Goal: Navigation & Orientation: Find specific page/section

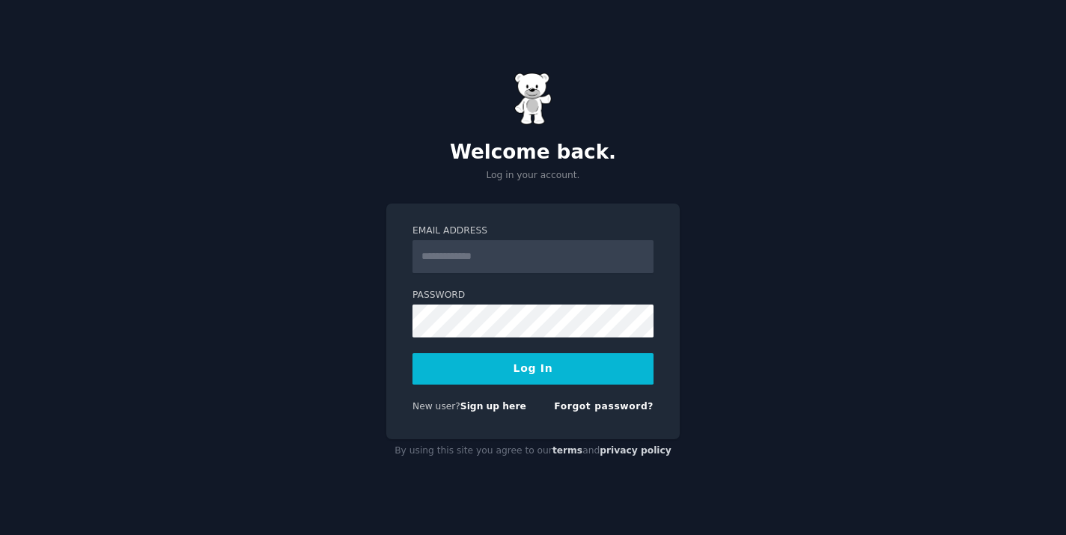
type input "**********"
click at [558, 368] on button "Log In" at bounding box center [532, 368] width 241 height 31
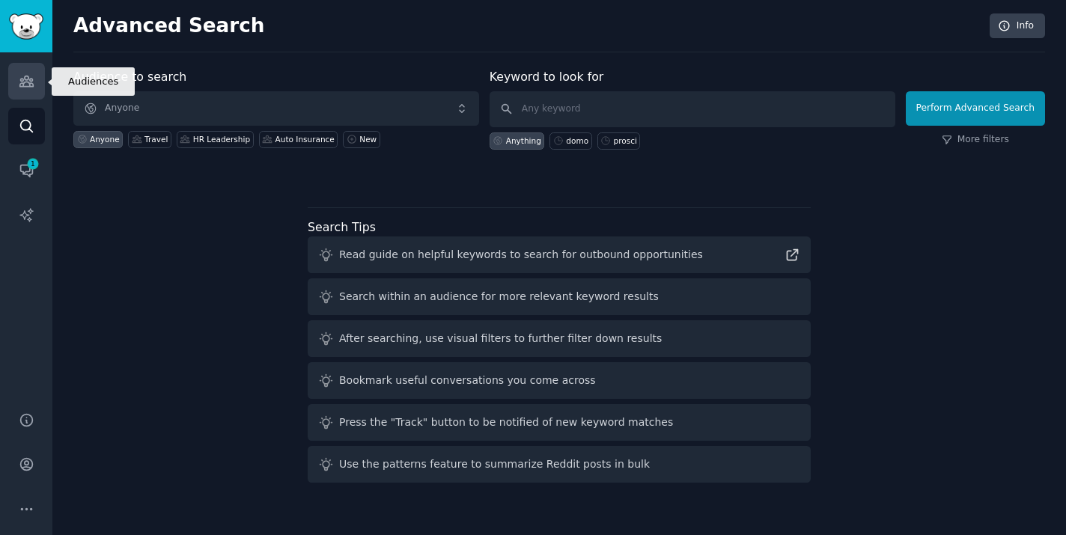
click at [29, 72] on link "Audiences" at bounding box center [26, 81] width 37 height 37
